Goal: Answer question/provide support: Share knowledge or assist other users

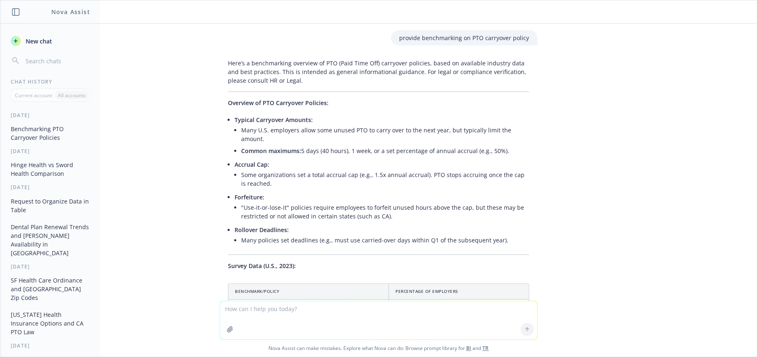
scroll to position [153, 0]
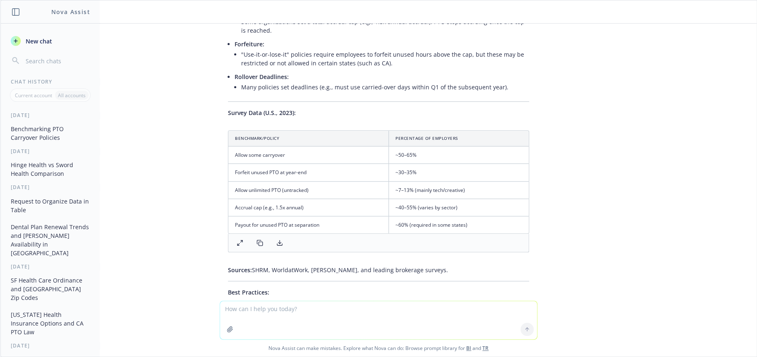
click at [285, 309] on textarea at bounding box center [378, 320] width 317 height 38
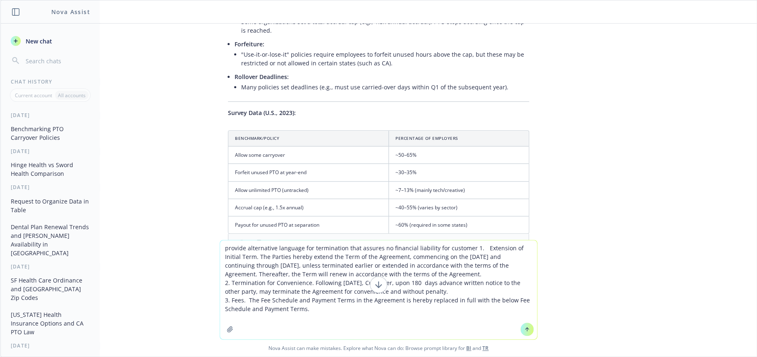
type textarea "provide alternative language for termination that assures no financial liabilit…"
click at [524, 331] on icon at bounding box center [527, 330] width 6 height 6
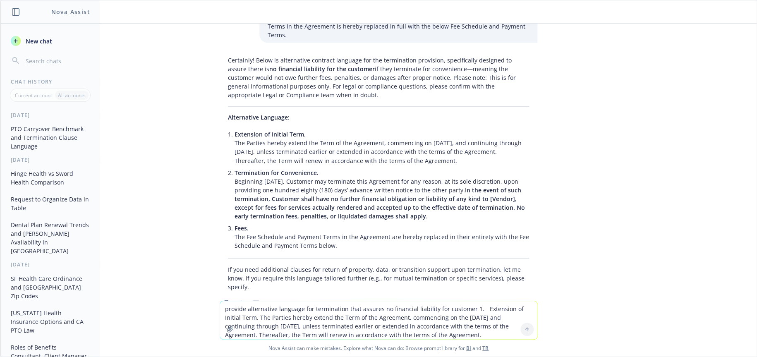
scroll to position [662, 0]
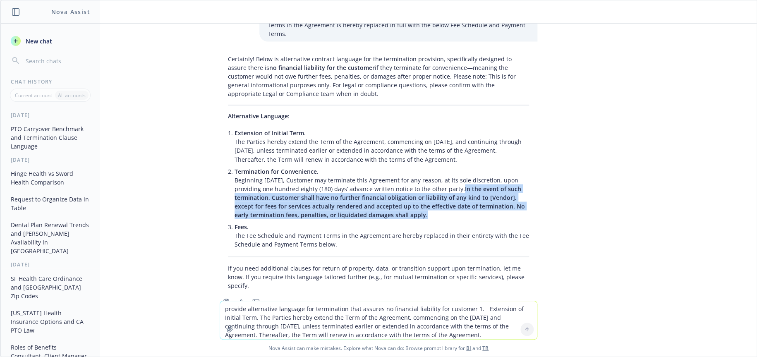
drag, startPoint x: 469, startPoint y: 170, endPoint x: 470, endPoint y: 202, distance: 32.7
click at [470, 202] on ul "Extension of Initial Term. The Parties hereby extend the Term of the Agreement,…" at bounding box center [382, 188] width 295 height 123
copy ul "In the event of such termination, Customer shall have no further financial obli…"
